Goal: Register for event/course

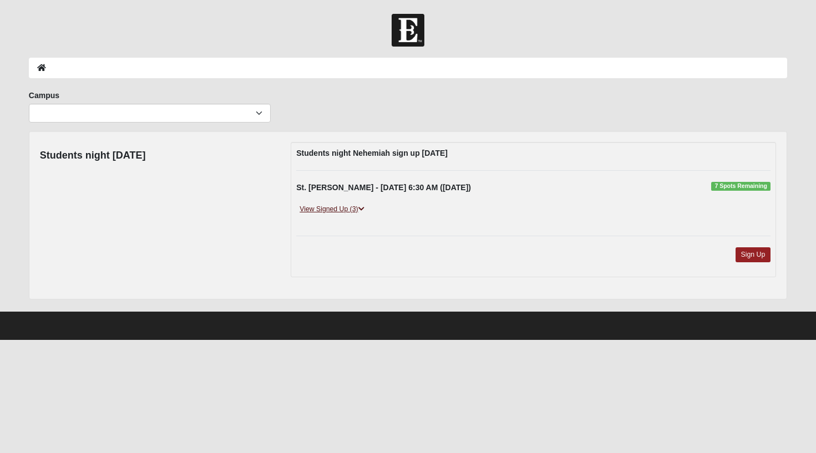
click at [360, 206] on link "View Signed Up (3)" at bounding box center [331, 210] width 71 height 12
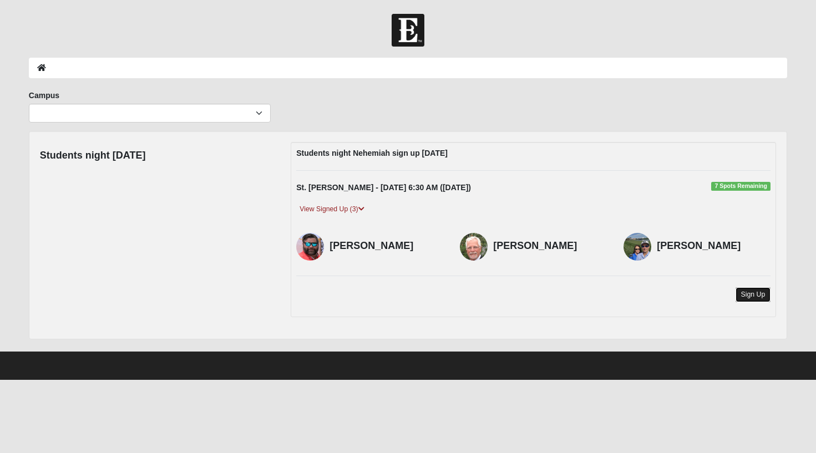
click at [750, 296] on link "Sign Up" at bounding box center [754, 294] width 36 height 15
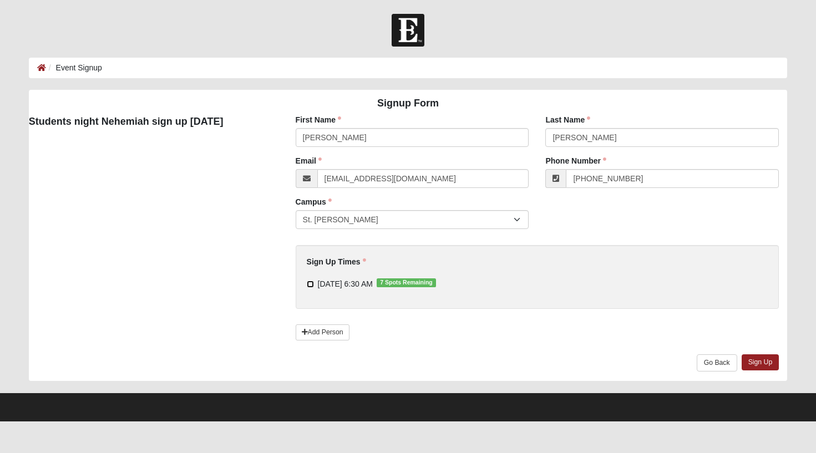
drag, startPoint x: 309, startPoint y: 288, endPoint x: 314, endPoint y: 291, distance: 6.5
click at [309, 288] on label "9/16/2025 6:30 AM 7 Spots Remaining" at bounding box center [371, 284] width 129 height 11
click at [309, 288] on input "9/16/2025 6:30 AM 7 Spots Remaining" at bounding box center [310, 284] width 7 height 7
checkbox input "true"
click at [764, 366] on link "Sign Up" at bounding box center [761, 363] width 38 height 16
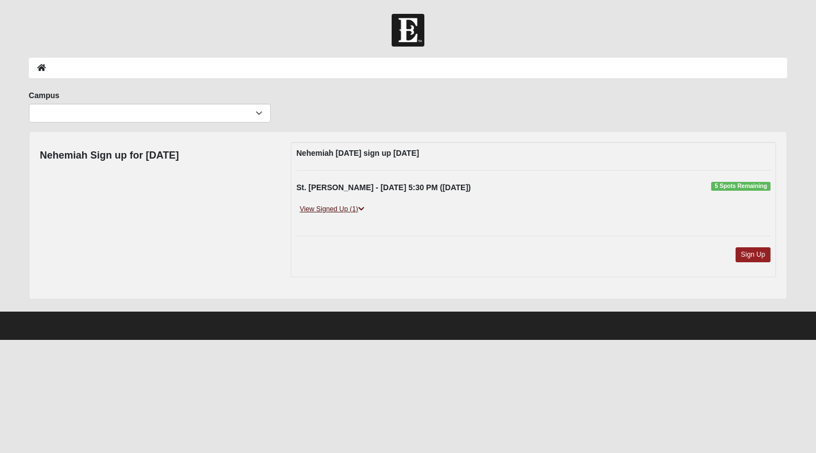
click at [355, 210] on link "View Signed Up (1)" at bounding box center [331, 210] width 71 height 12
